Goal: Navigation & Orientation: Find specific page/section

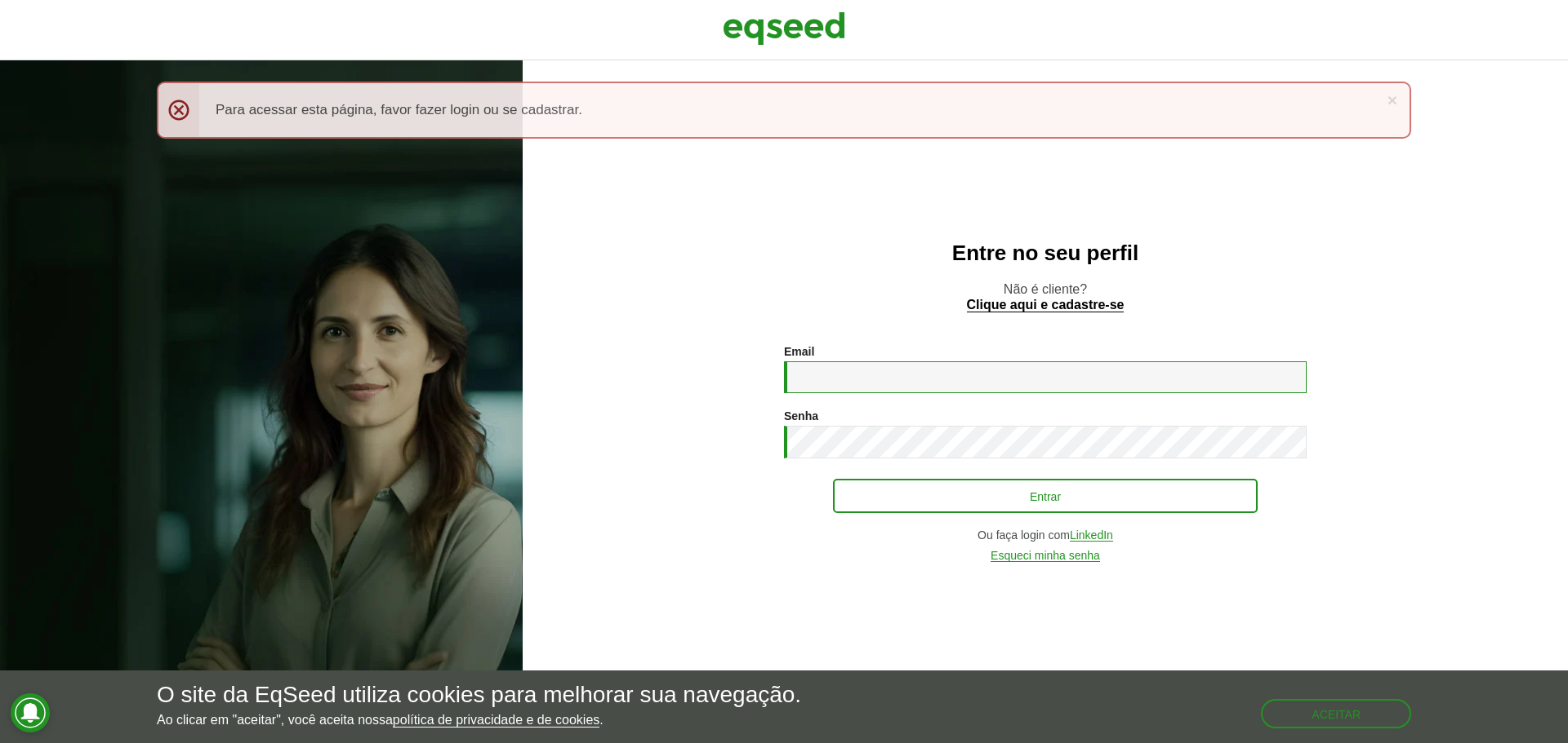
type input "**********"
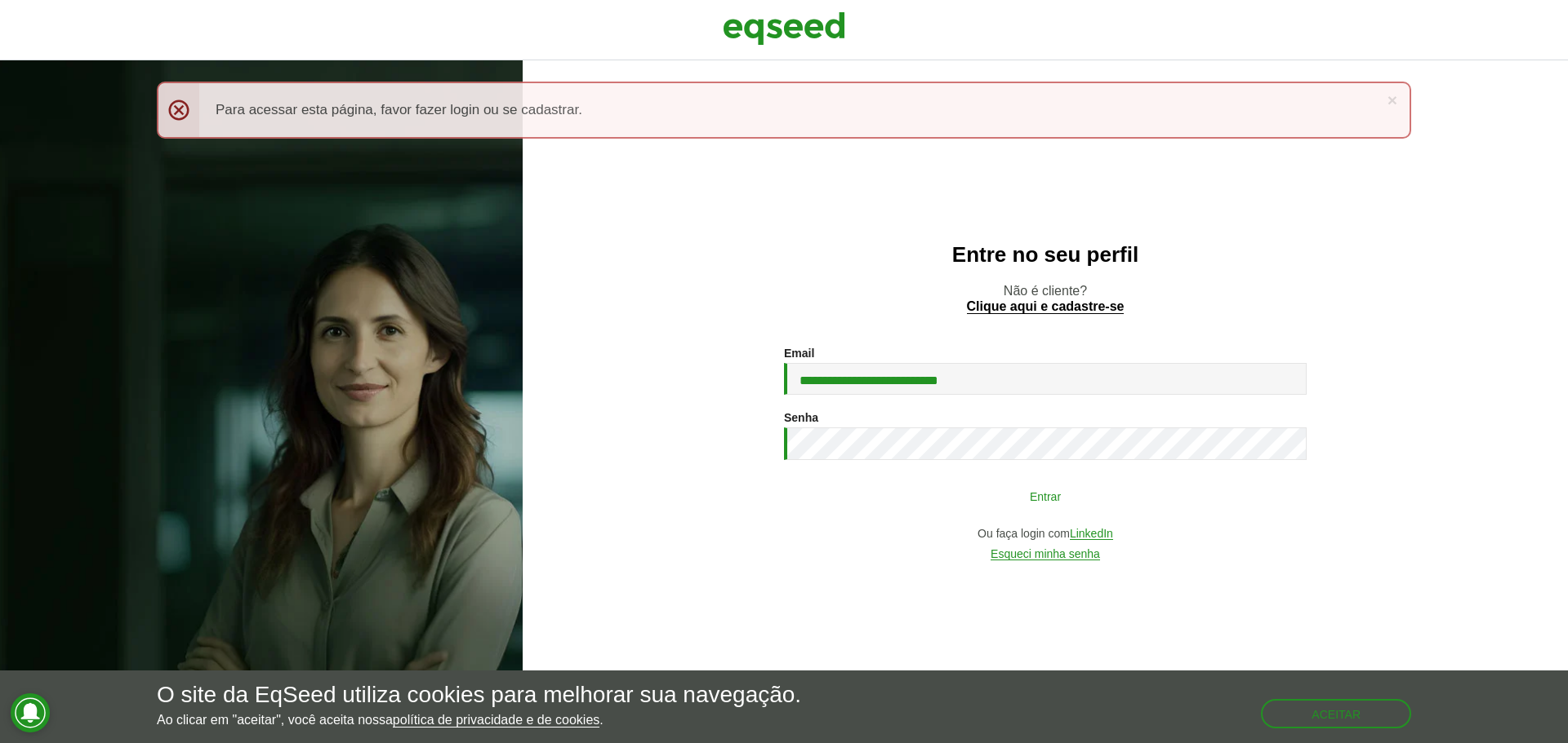
click at [1055, 503] on button "Entrar" at bounding box center [1044, 496] width 424 height 31
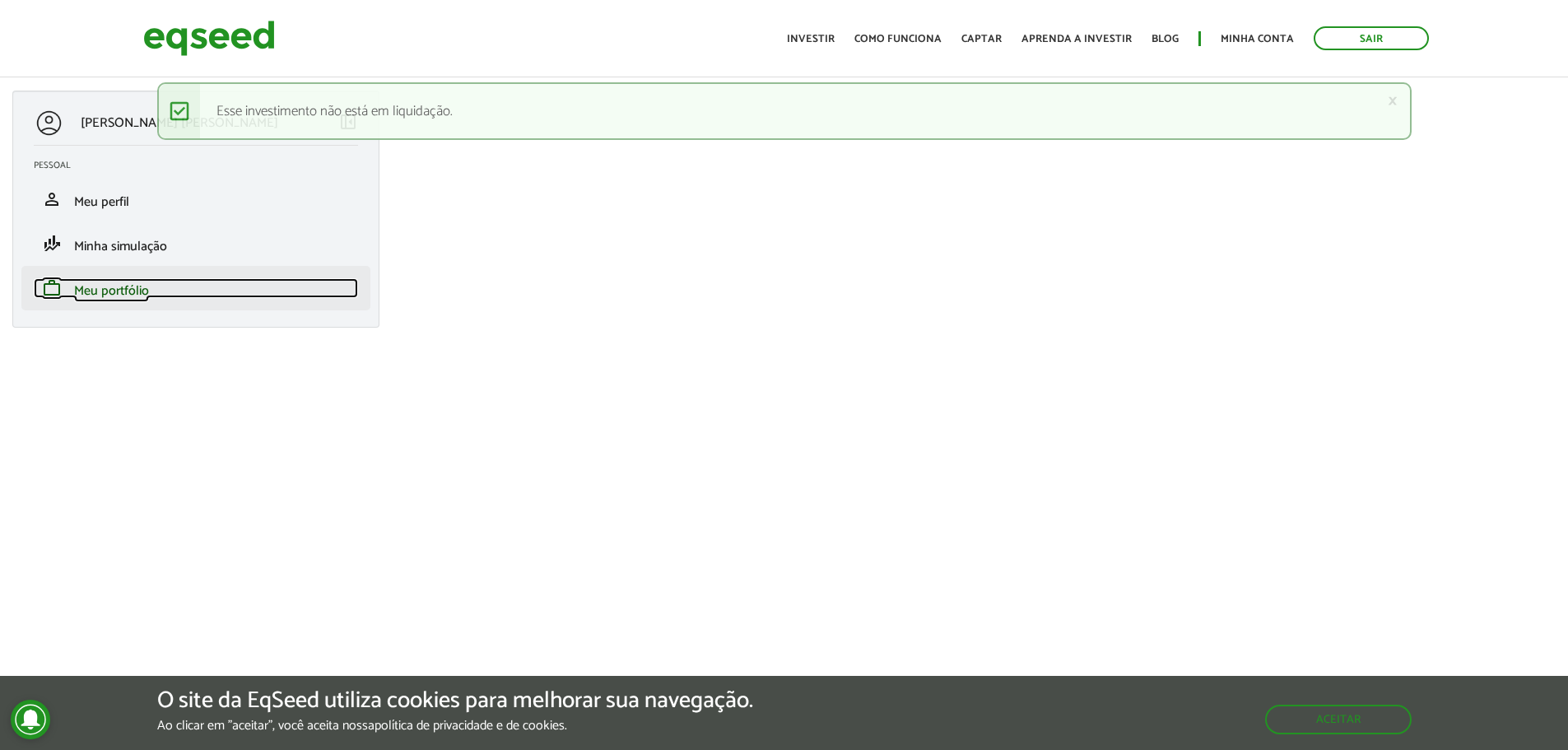
click at [156, 293] on link "work Meu portfólio" at bounding box center [195, 288] width 324 height 19
